Goal: Information Seeking & Learning: Learn about a topic

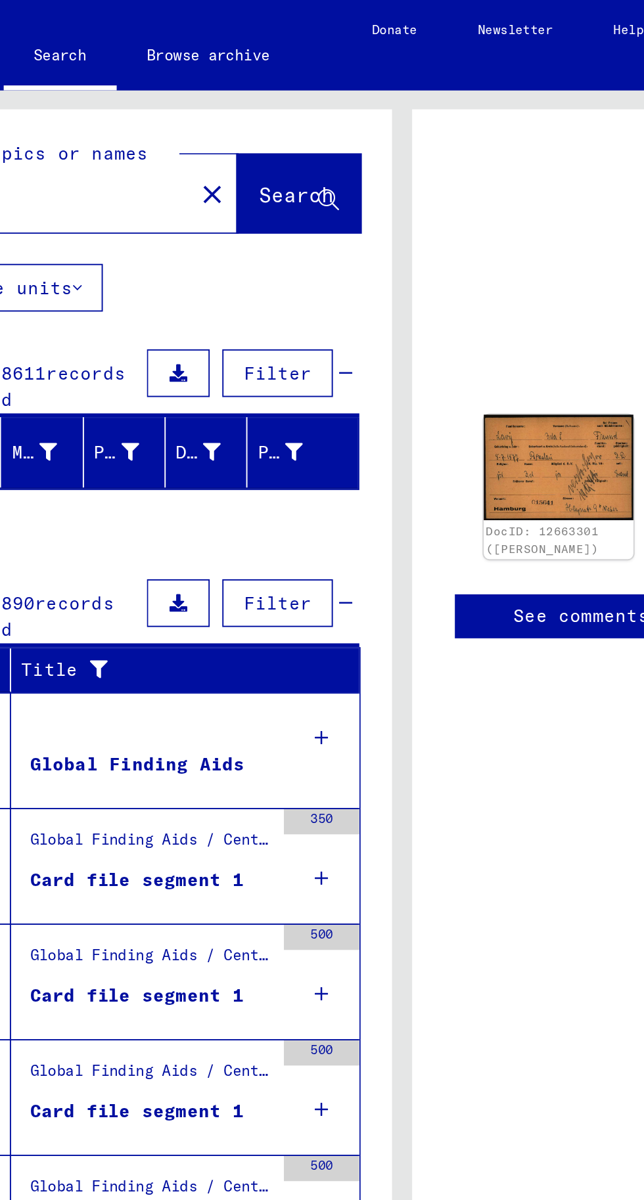
scroll to position [4, 0]
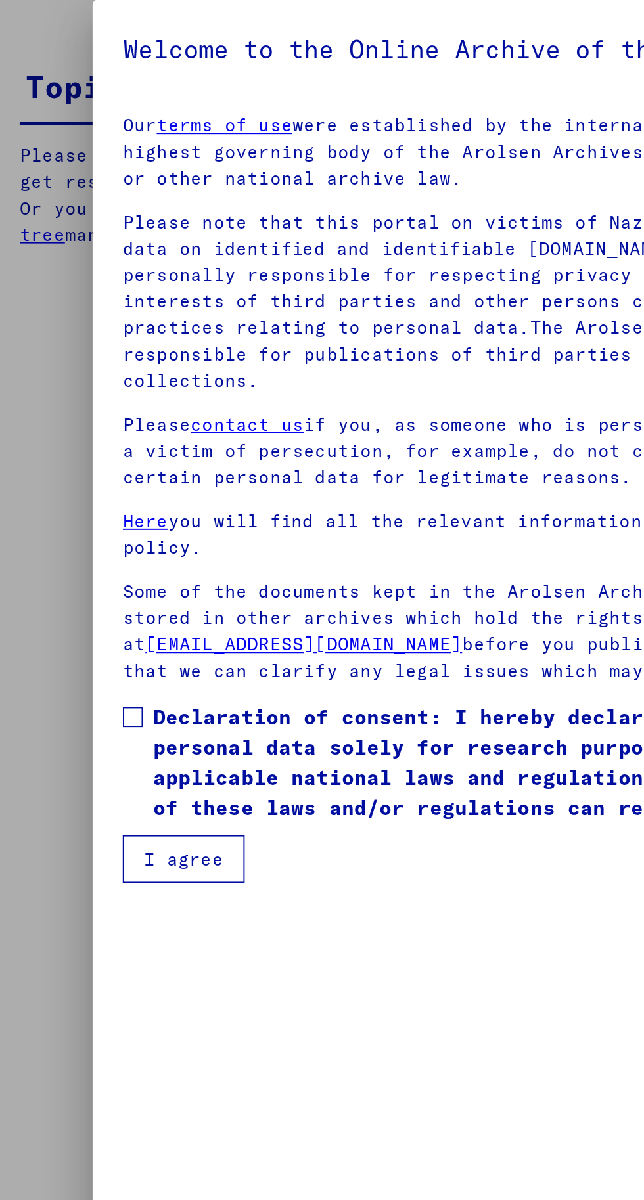
type input "********"
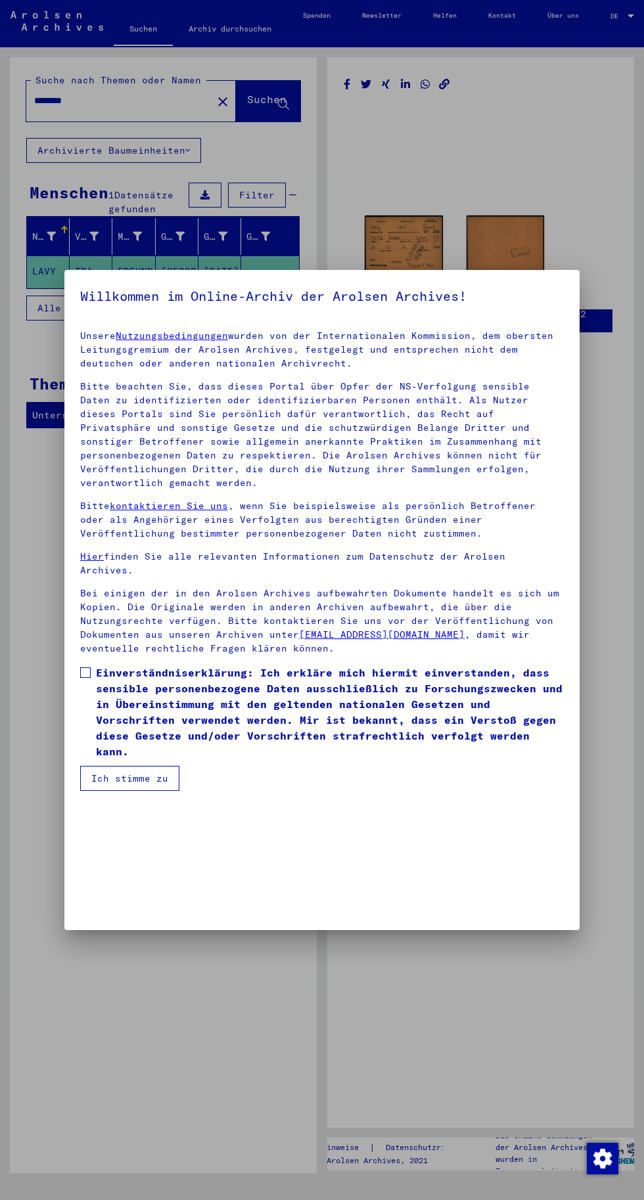
scroll to position [279, 0]
click at [76, 791] on mat-dialog-content "Unsere Nutzungsbedingungen wurden von der Internationalen Kommission, dem obers…" at bounding box center [321, 555] width 515 height 471
click at [88, 678] on span at bounding box center [85, 672] width 11 height 11
click at [152, 784] on font "Ich stimme zu" at bounding box center [129, 778] width 77 height 12
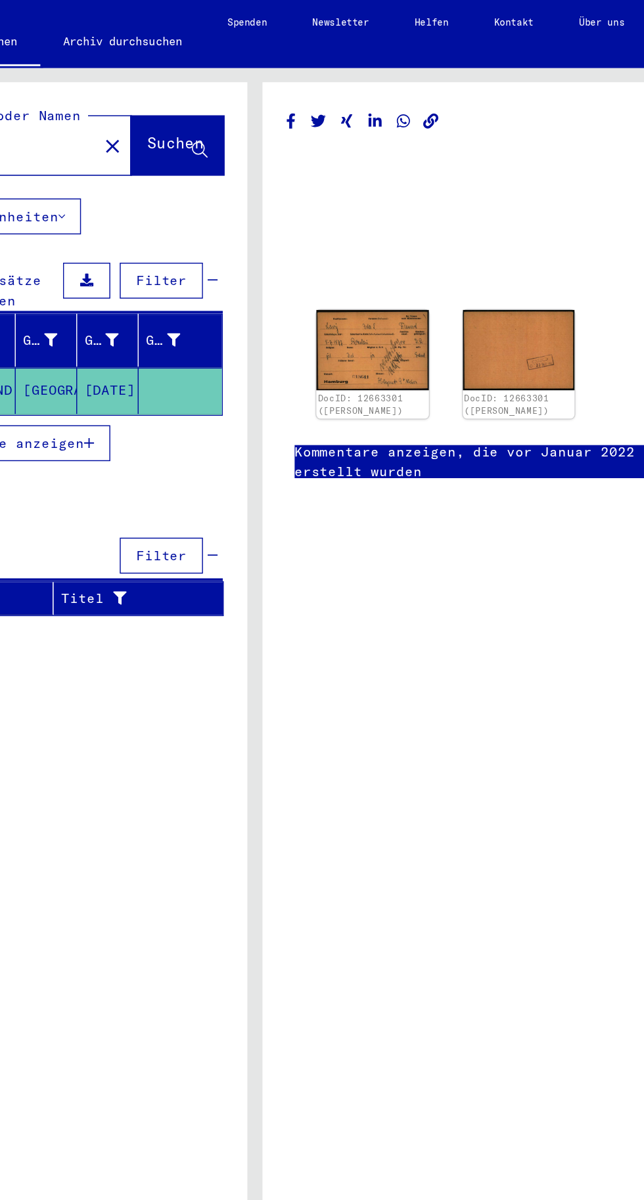
scroll to position [0, 3]
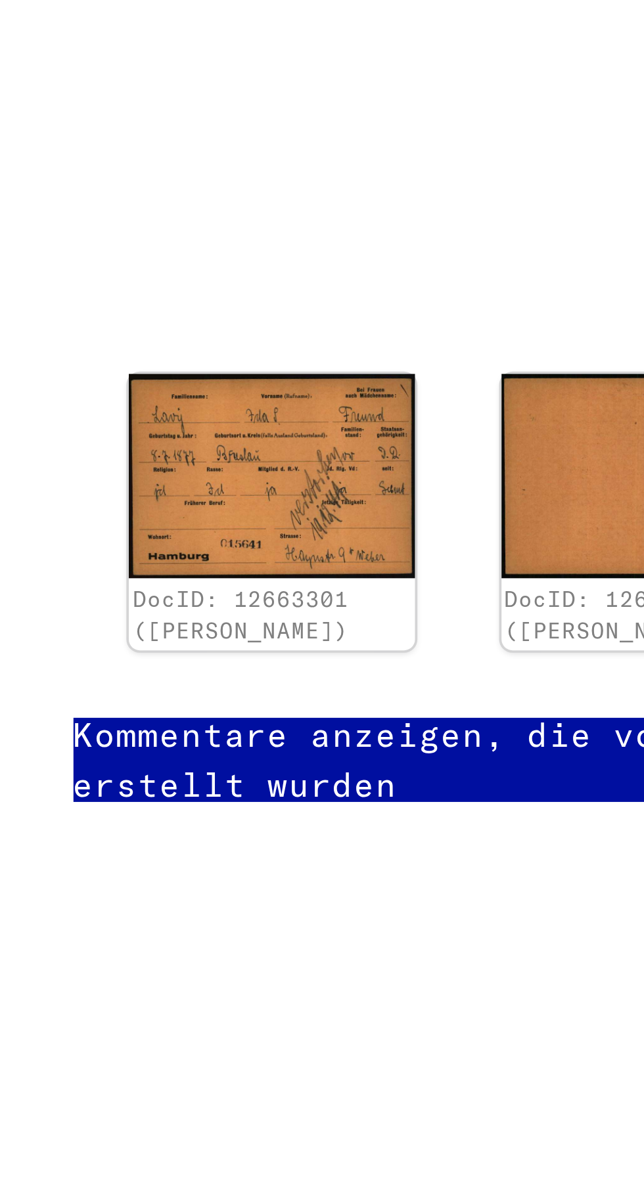
click at [405, 247] on img at bounding box center [401, 243] width 78 height 56
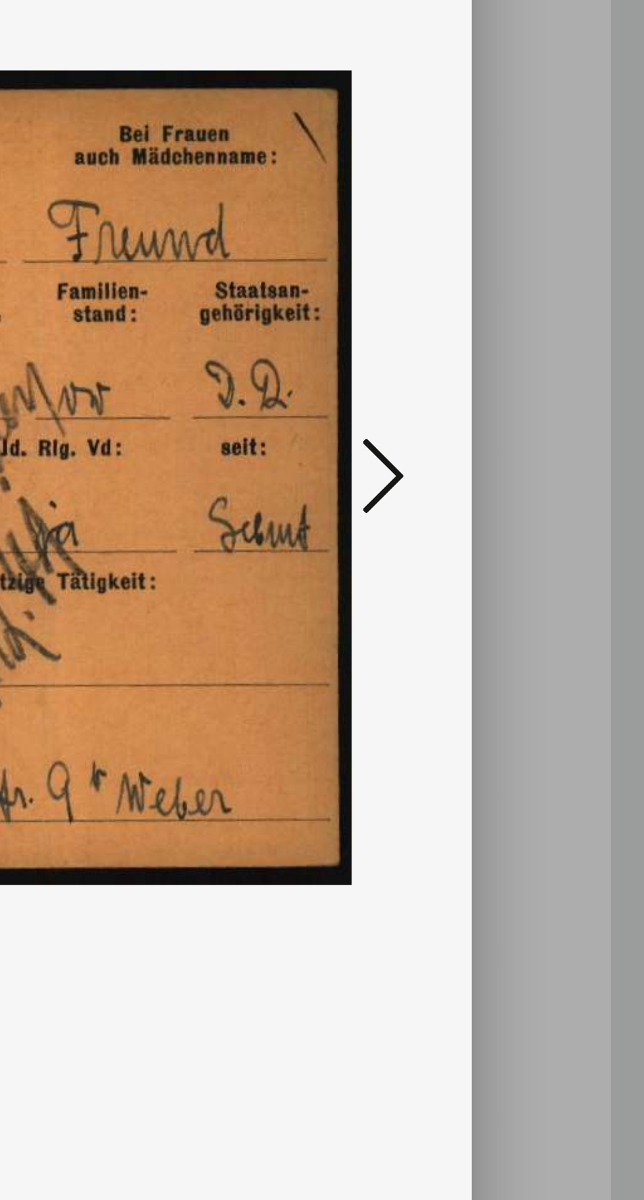
click at [550, 582] on icon at bounding box center [547, 566] width 16 height 32
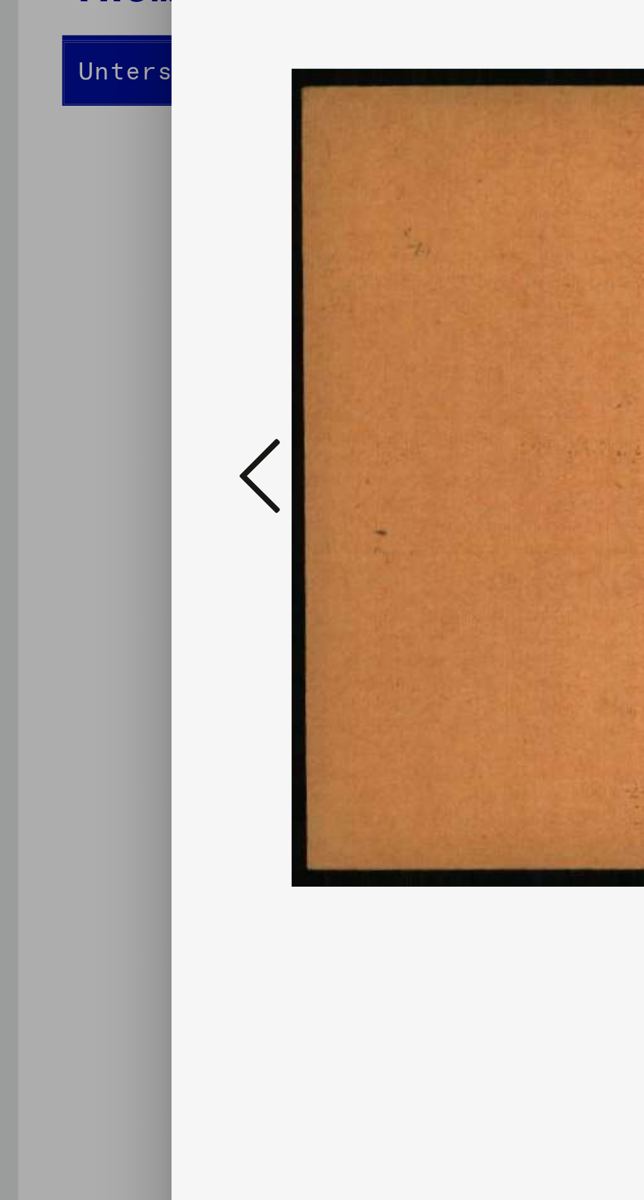
click at [94, 582] on icon at bounding box center [97, 566] width 16 height 32
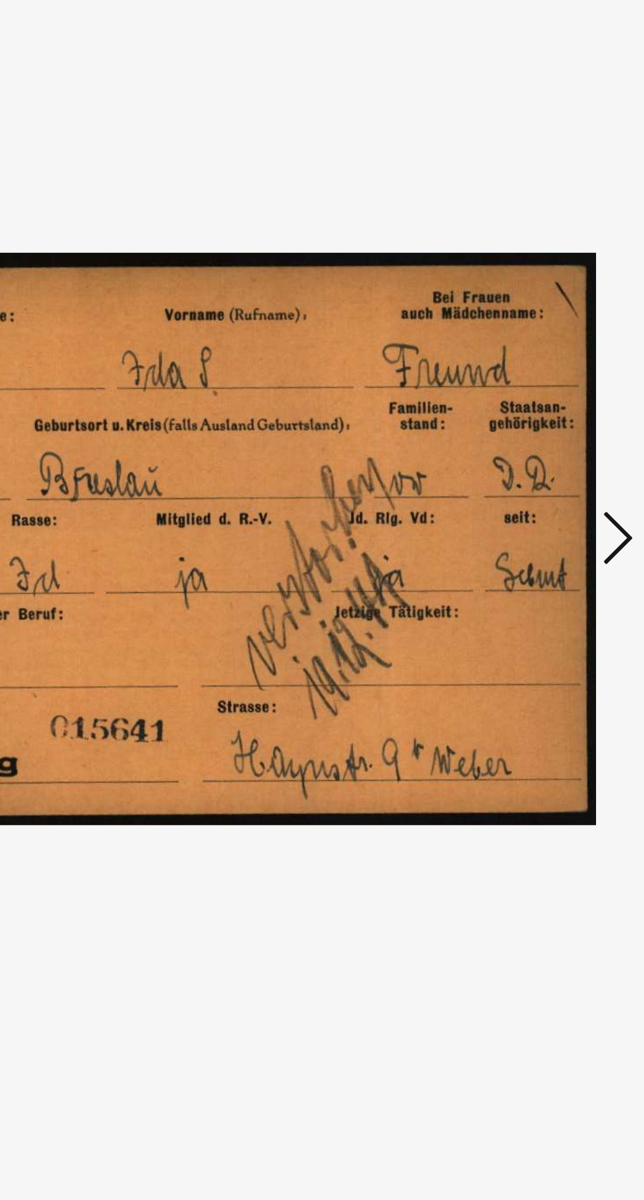
scroll to position [0, 0]
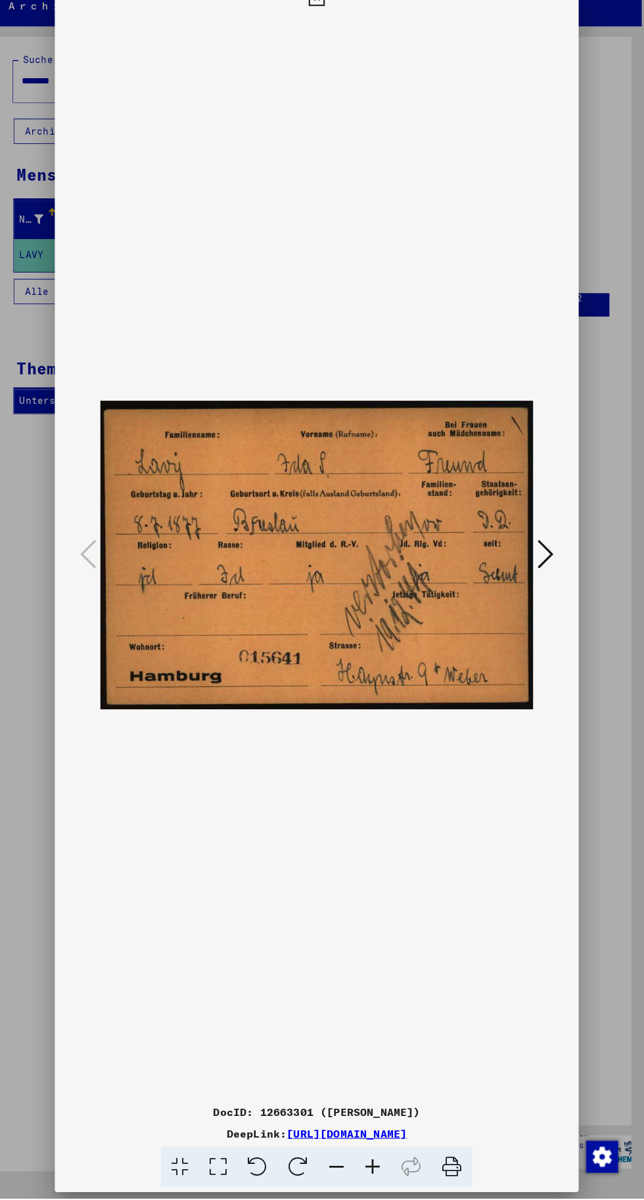
click at [299, 834] on img at bounding box center [322, 567] width 426 height 1069
click at [316, 28] on icon at bounding box center [321, 20] width 15 height 16
